Goal: Task Accomplishment & Management: Manage account settings

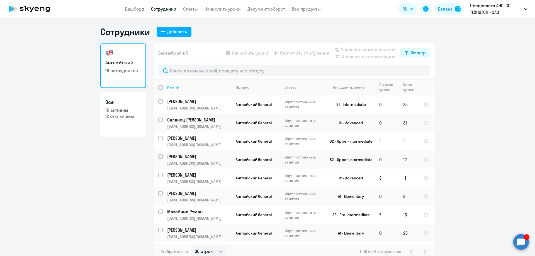
select select "30"
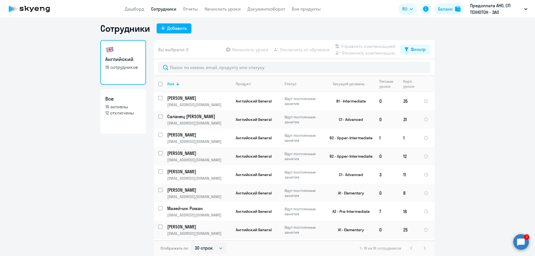
click at [519, 239] on circle at bounding box center [521, 242] width 16 height 16
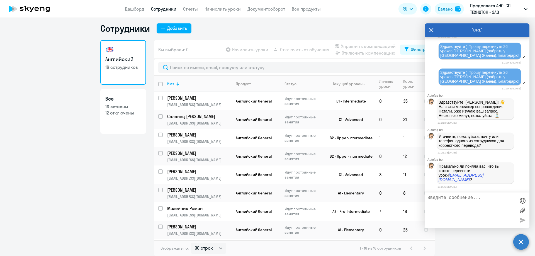
scroll to position [5052, 0]
click at [452, 198] on textarea at bounding box center [472, 210] width 88 height 30
type textarea "да"
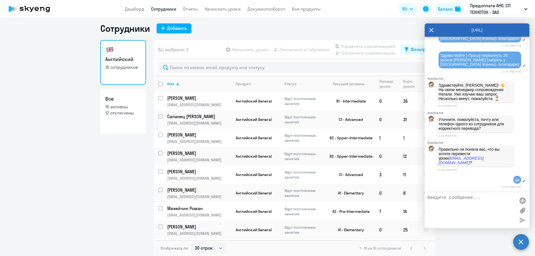
scroll to position [5069, 0]
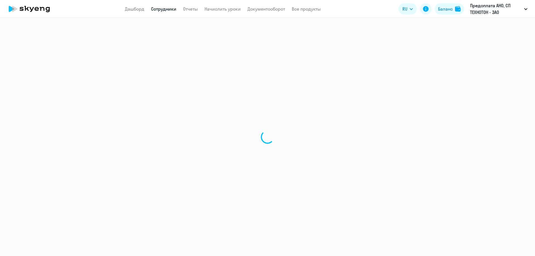
select select "30"
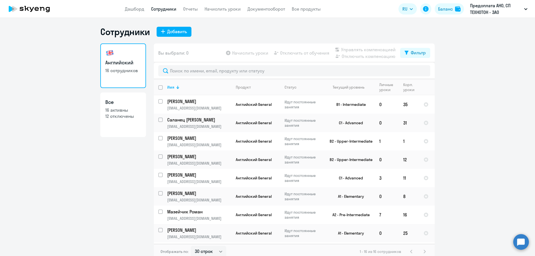
click at [522, 241] on circle at bounding box center [521, 242] width 16 height 16
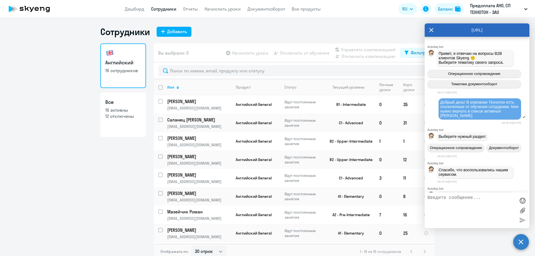
scroll to position [5069, 0]
